Goal: Transaction & Acquisition: Subscribe to service/newsletter

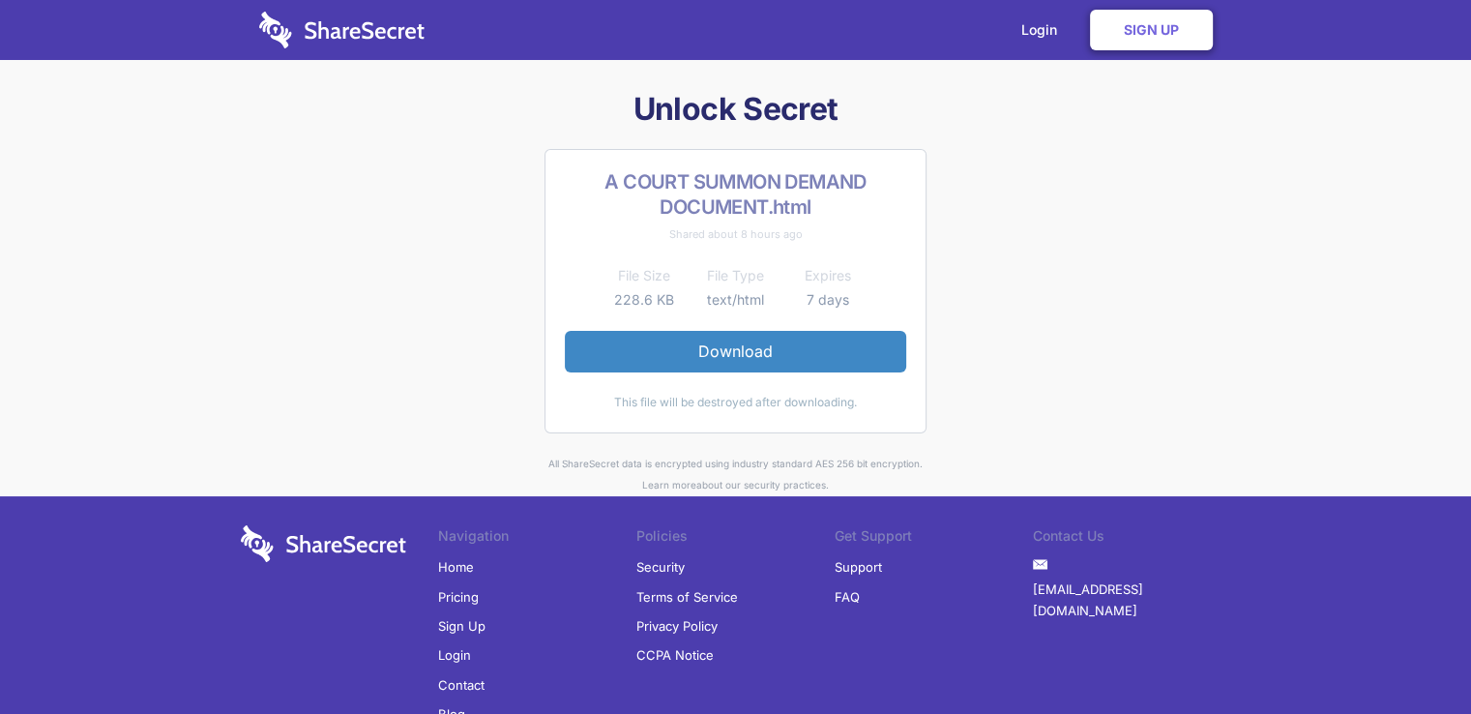
click at [720, 349] on link "Download" at bounding box center [735, 351] width 341 height 41
click at [741, 353] on link "Download" at bounding box center [735, 351] width 341 height 41
click at [1154, 30] on link "Sign Up" at bounding box center [1151, 30] width 123 height 41
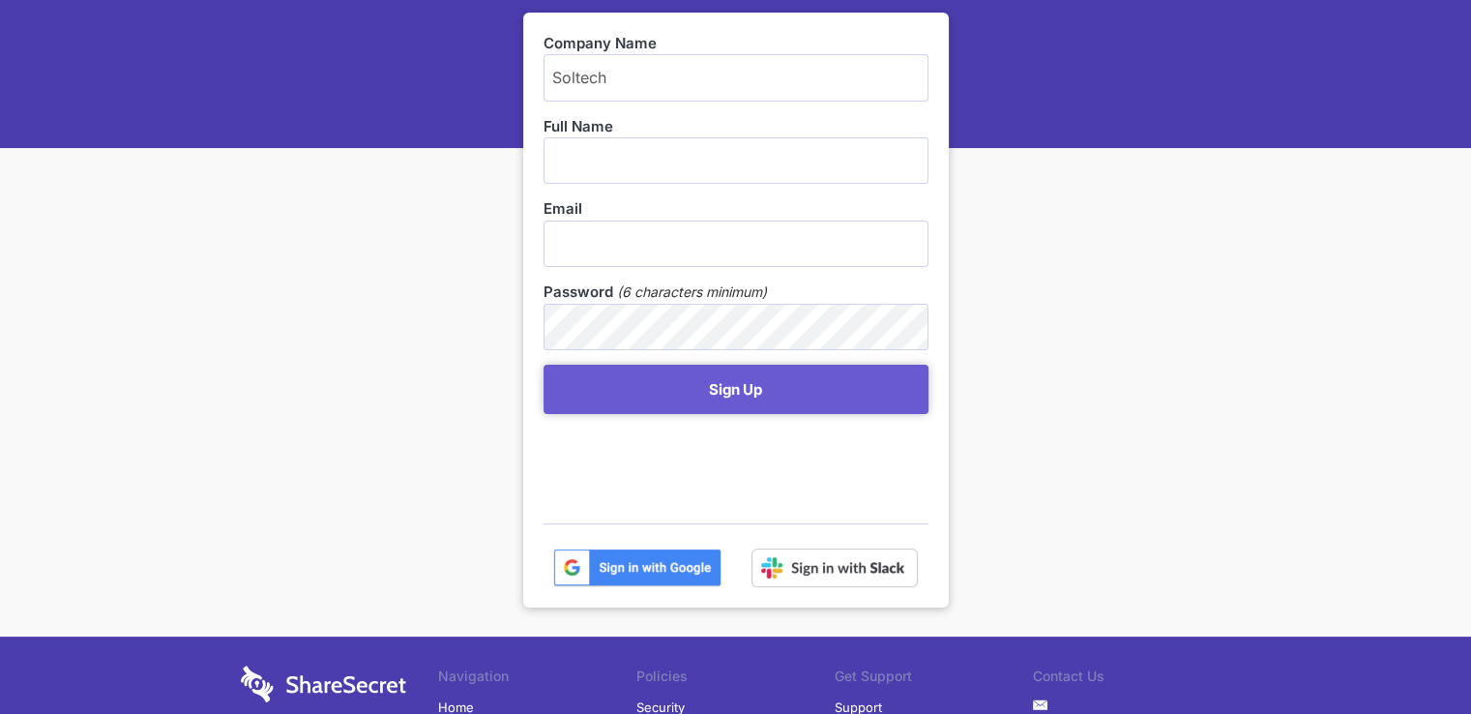
scroll to position [193, 0]
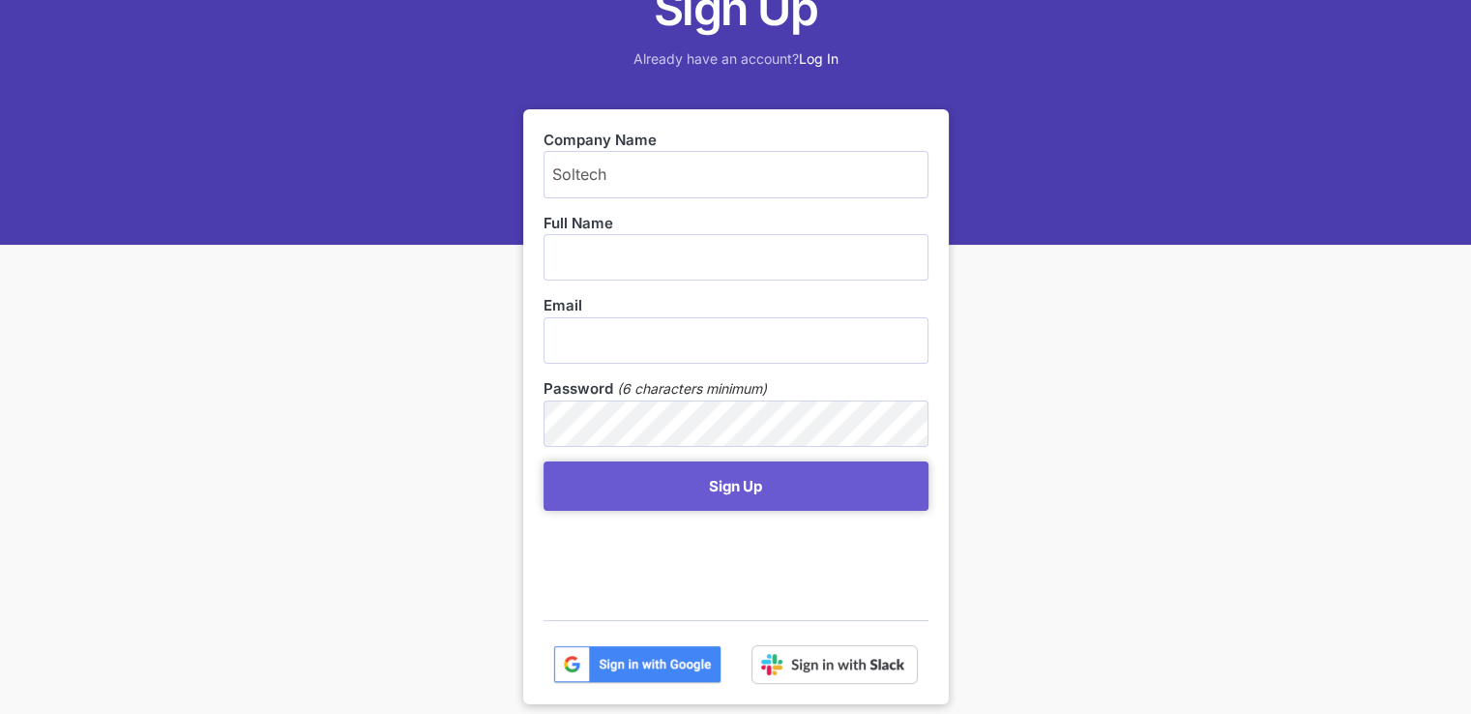
type input "Soltech"
click at [565, 251] on input "text" at bounding box center [736, 257] width 385 height 46
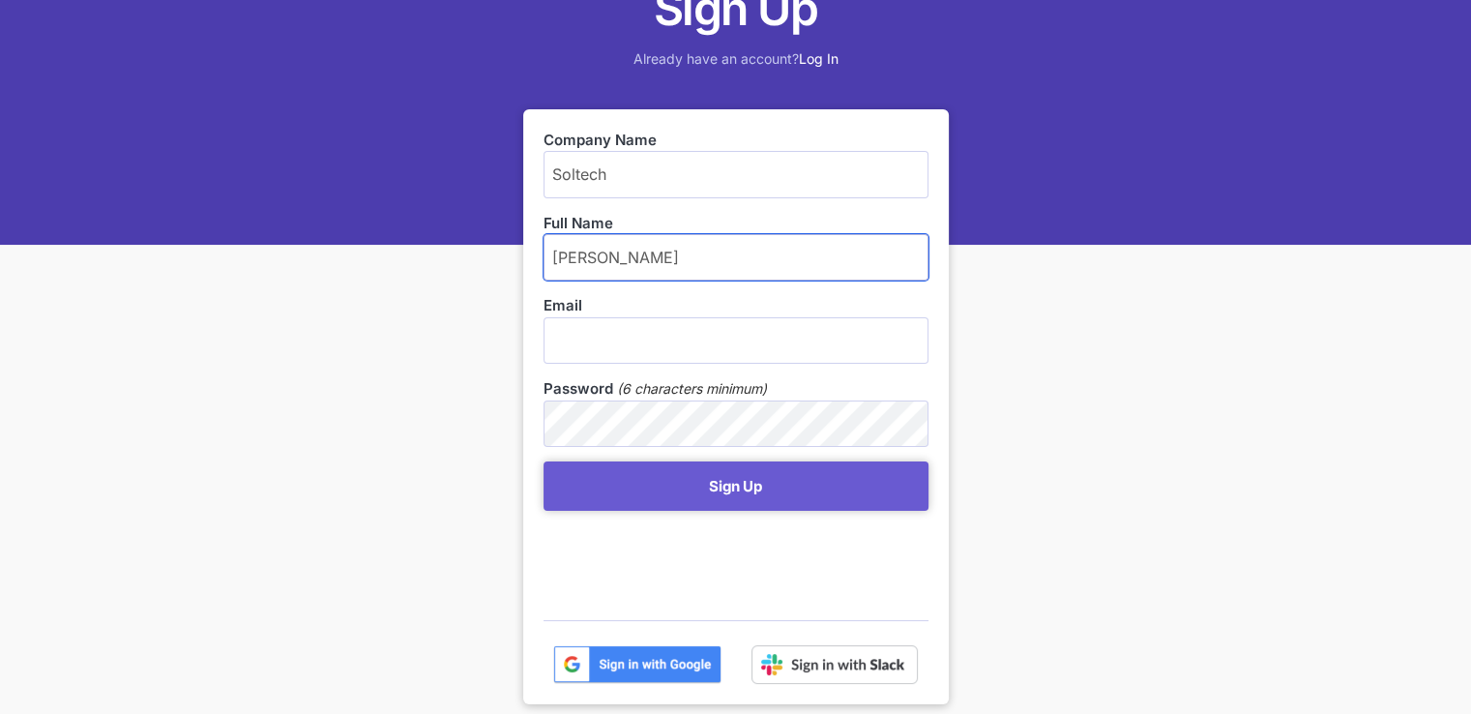
type input "[PERSON_NAME]"
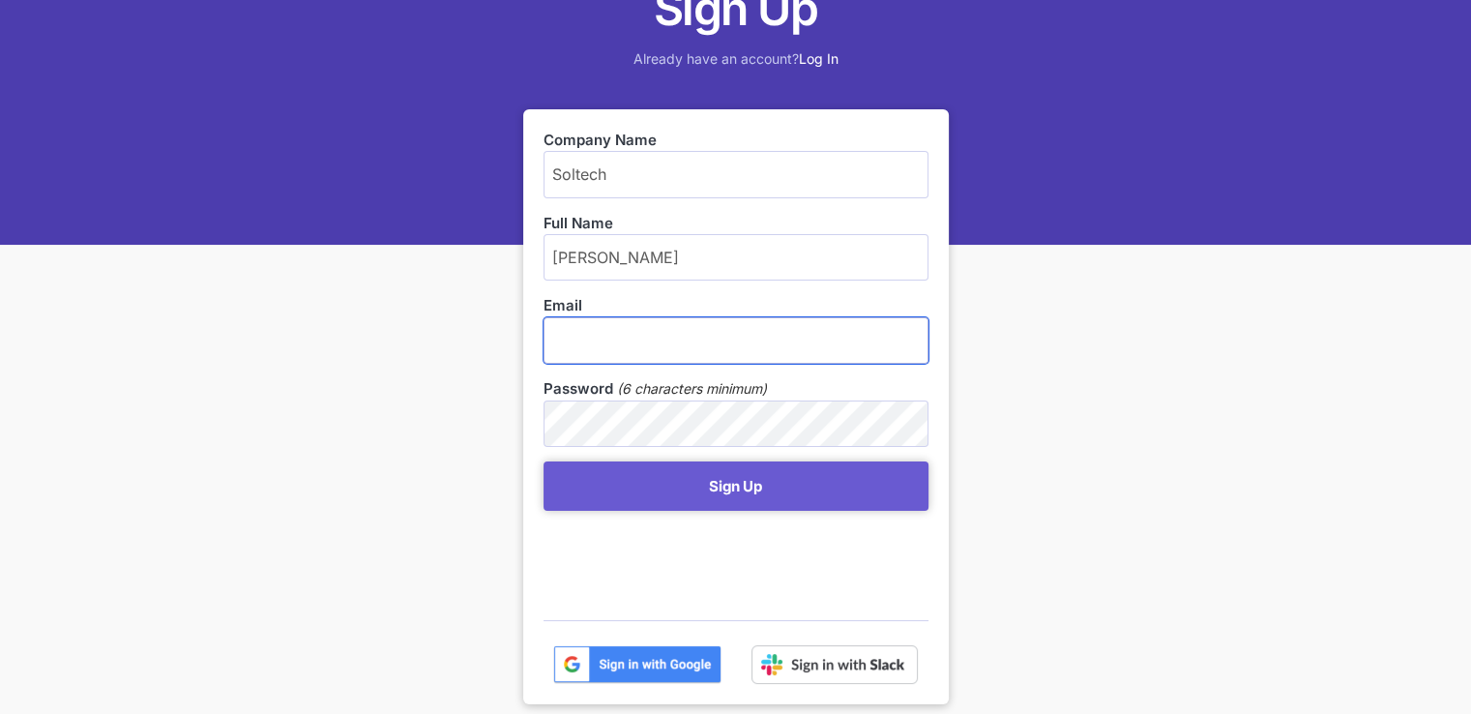
click at [585, 351] on input "email" at bounding box center [736, 340] width 385 height 46
type input "[EMAIL_ADDRESS][DOMAIN_NAME]"
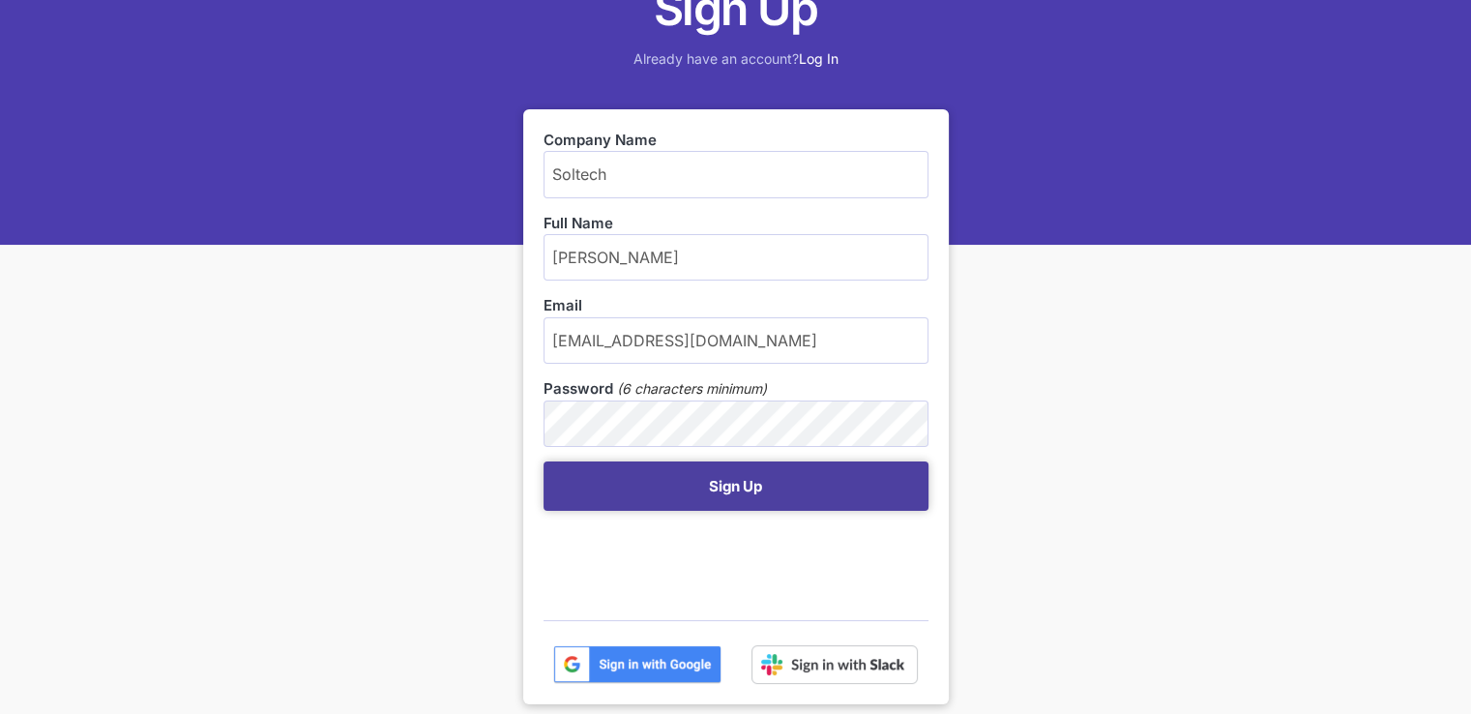
click at [739, 492] on button "Sign Up" at bounding box center [736, 485] width 385 height 49
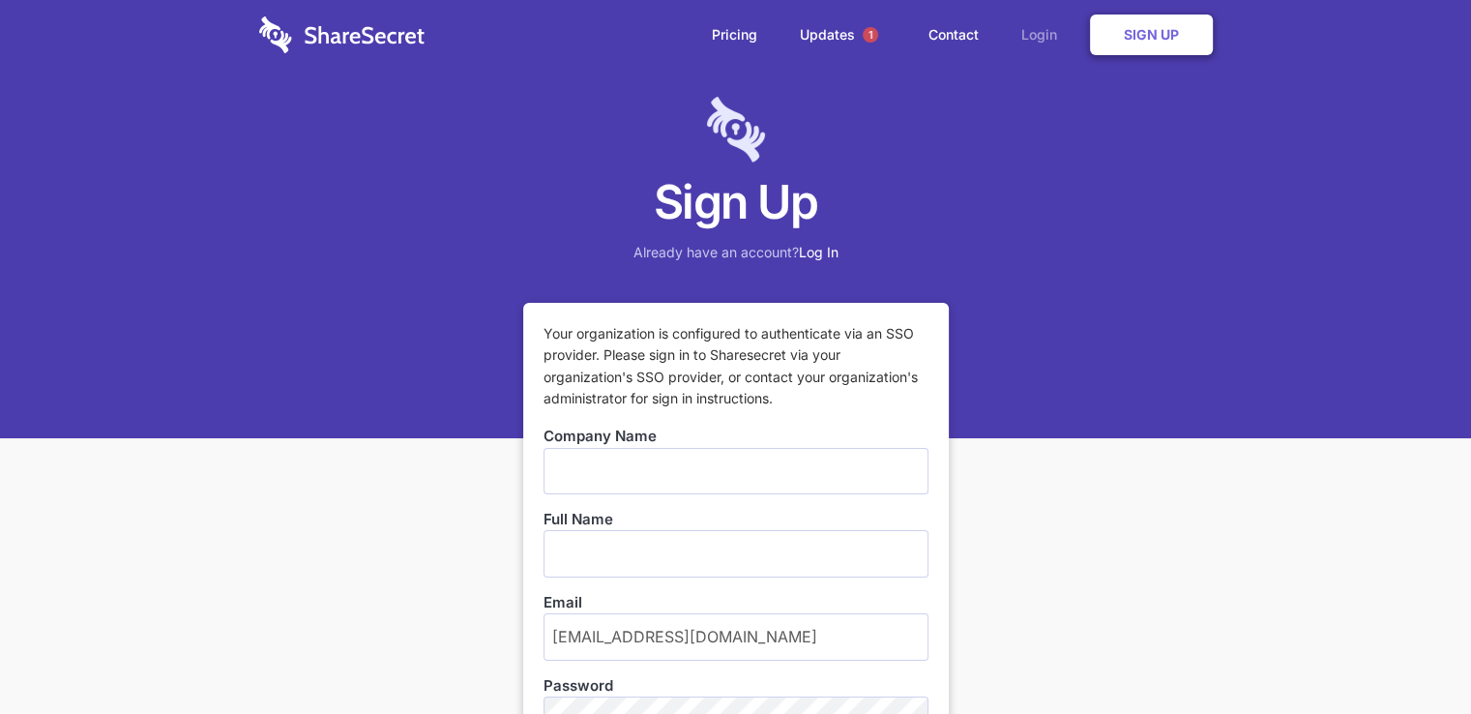
click at [1046, 34] on link "Login" at bounding box center [1044, 35] width 84 height 60
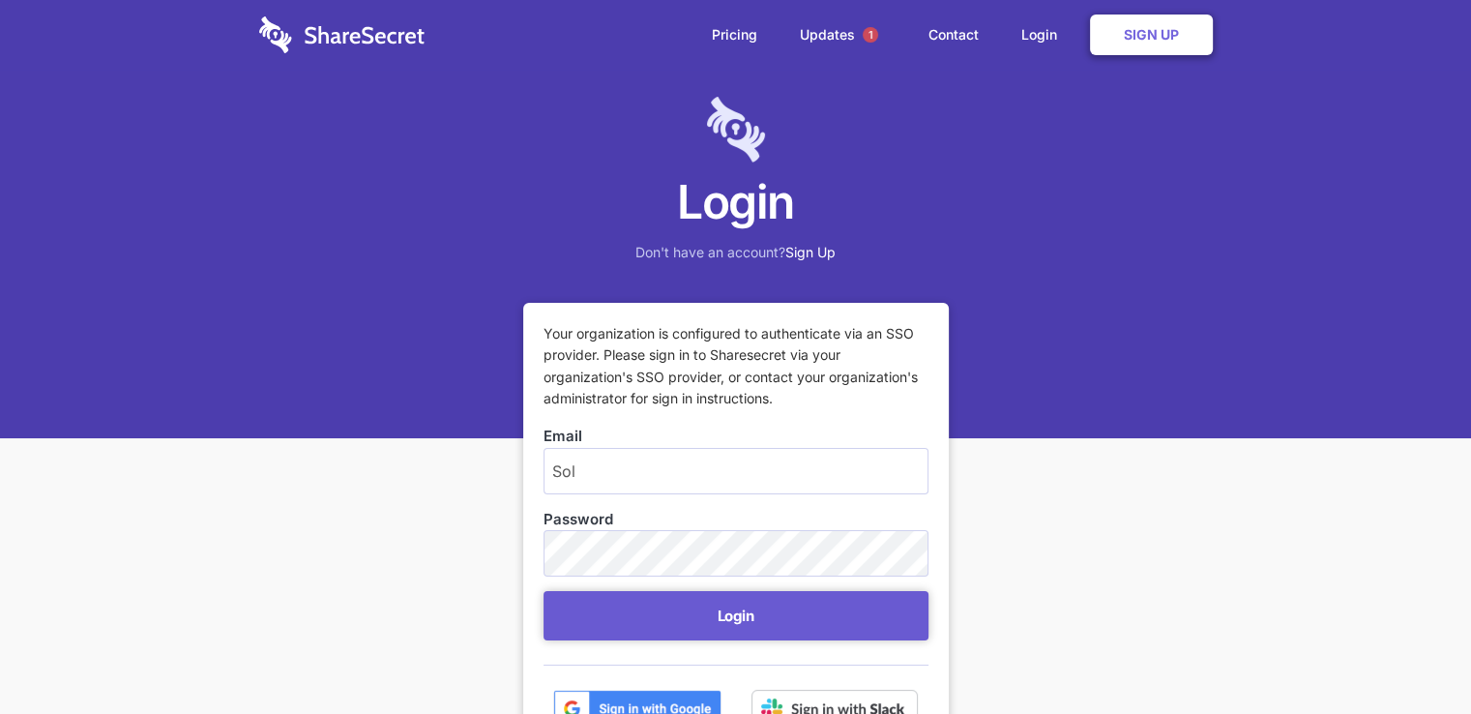
type input "[EMAIL_ADDRESS][DOMAIN_NAME]"
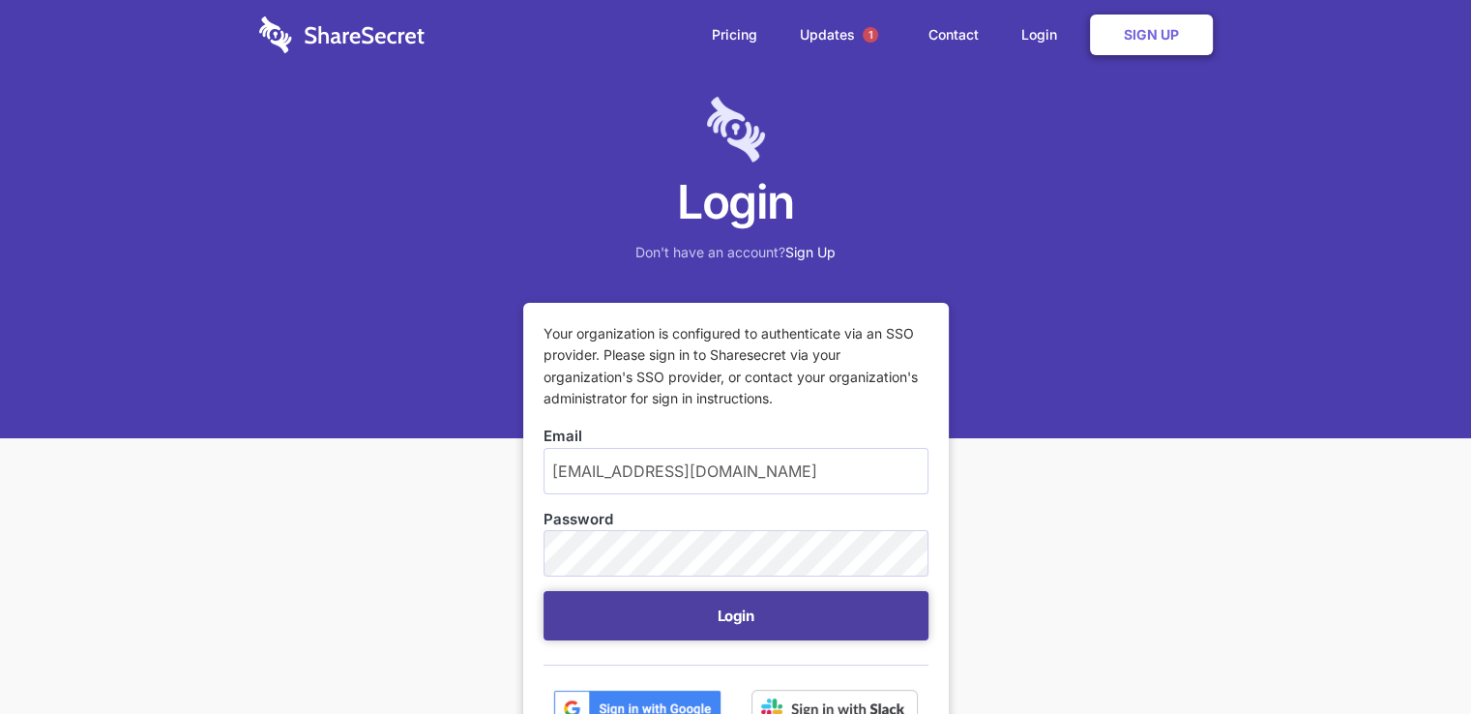
click at [744, 623] on button "Login" at bounding box center [736, 615] width 385 height 49
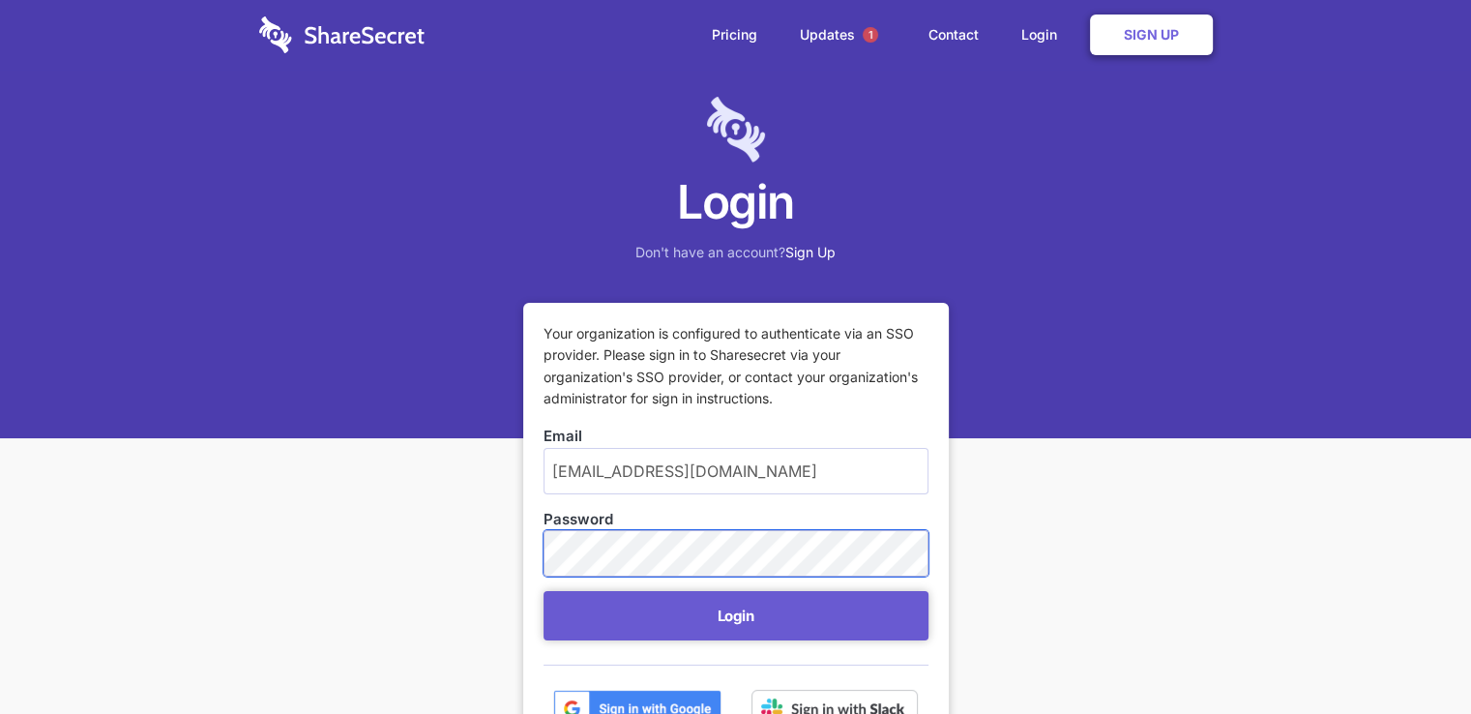
click at [544, 591] on button "Login" at bounding box center [736, 615] width 385 height 49
